Goal: Navigation & Orientation: Find specific page/section

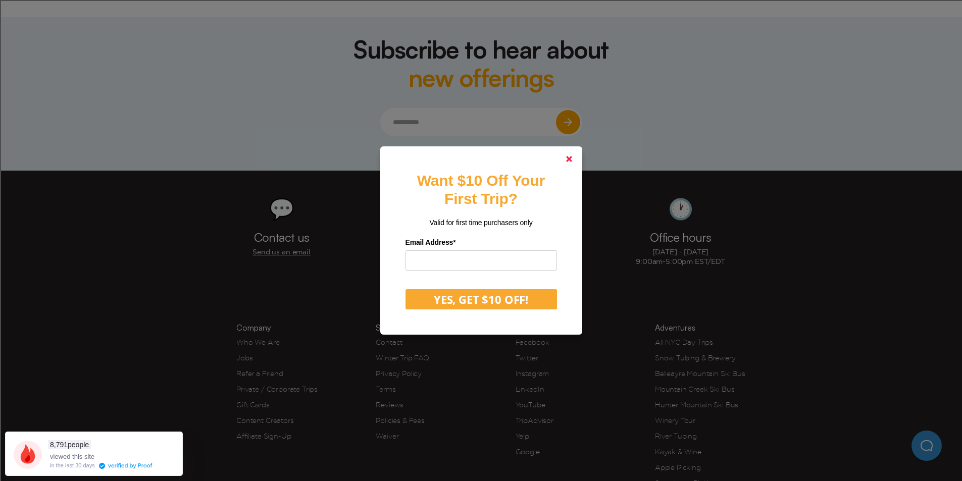
click at [576, 155] on link at bounding box center [569, 159] width 24 height 24
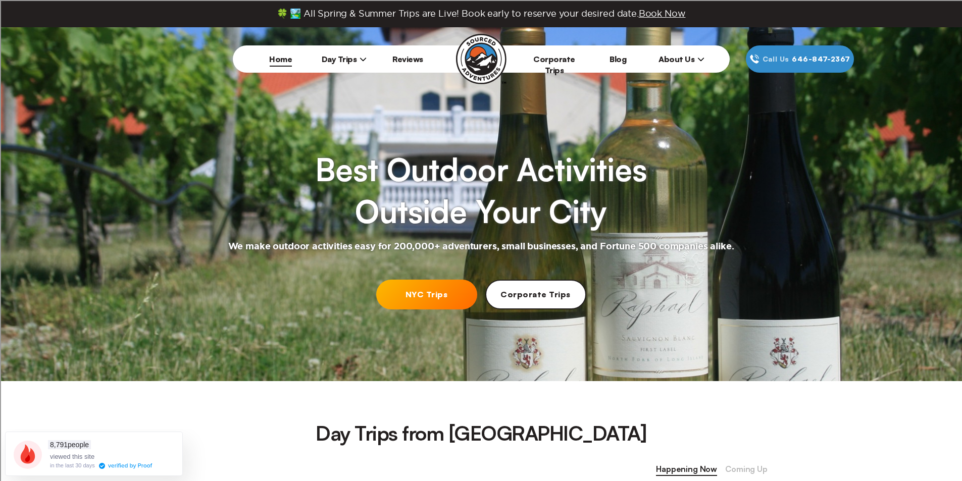
click at [337, 57] on span "Day Trips" at bounding box center [344, 59] width 45 height 10
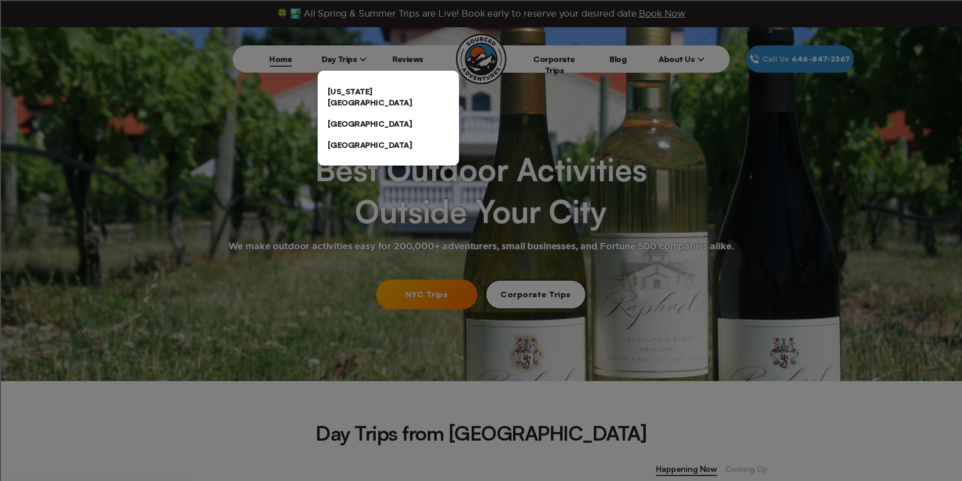
click at [603, 141] on div at bounding box center [481, 240] width 962 height 481
